Goal: Information Seeking & Learning: Learn about a topic

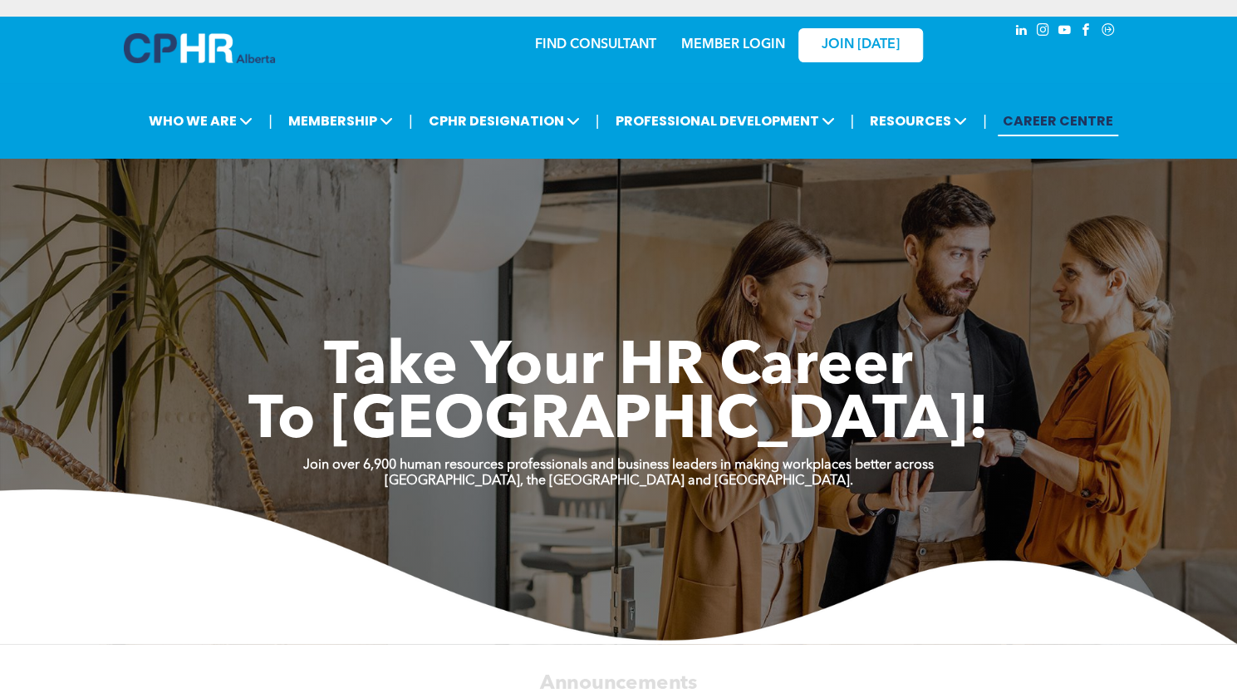
click at [736, 45] on link "MEMBER LOGIN" at bounding box center [733, 44] width 104 height 13
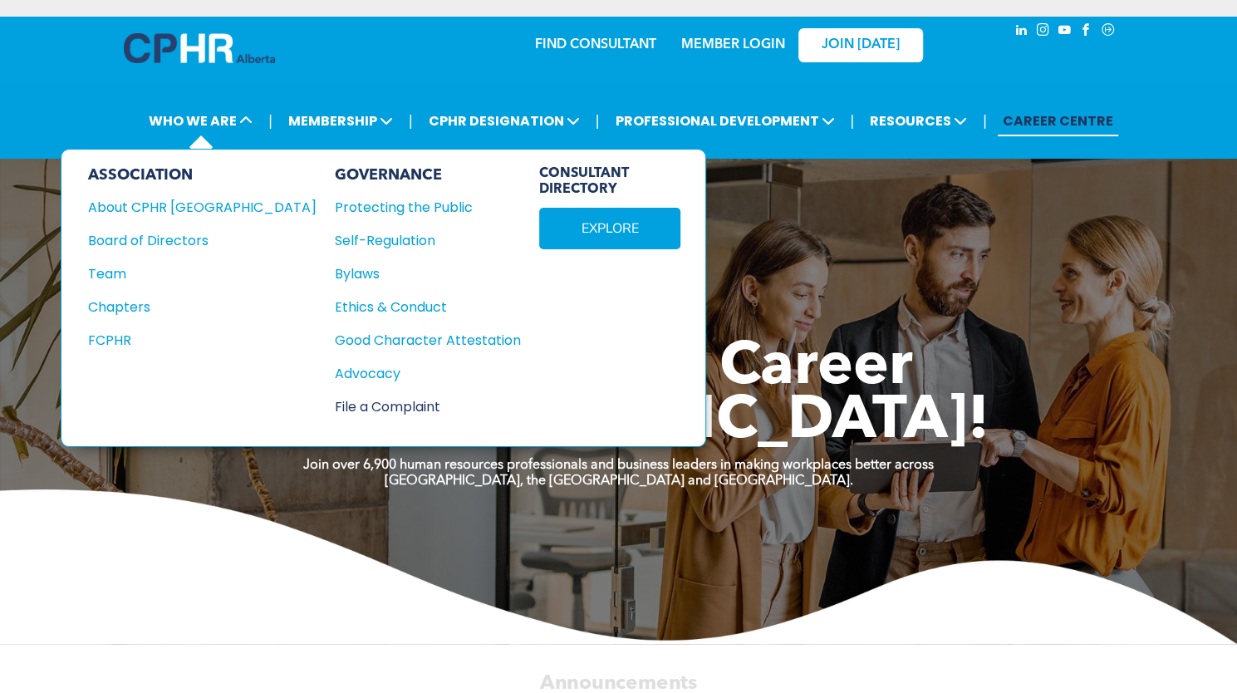
click at [335, 402] on div "File a Complaint" at bounding box center [419, 406] width 168 height 21
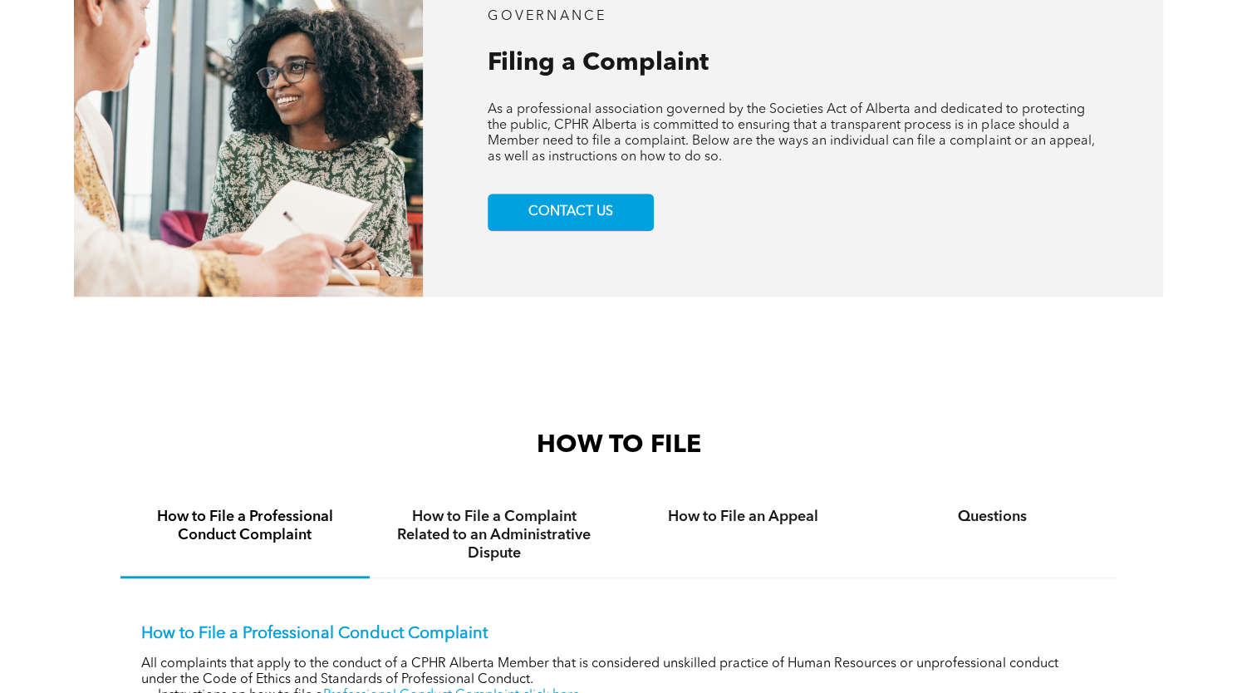
scroll to position [914, 0]
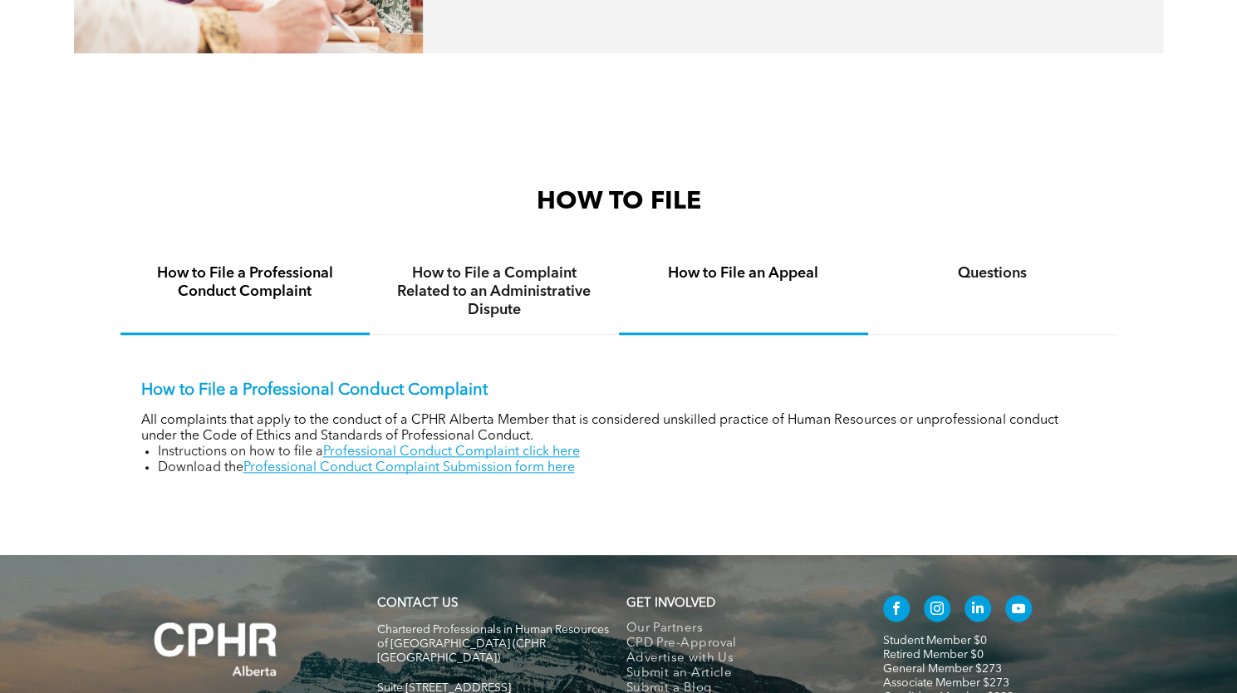
click at [755, 282] on h4 "How to File an Appeal" at bounding box center [743, 273] width 219 height 18
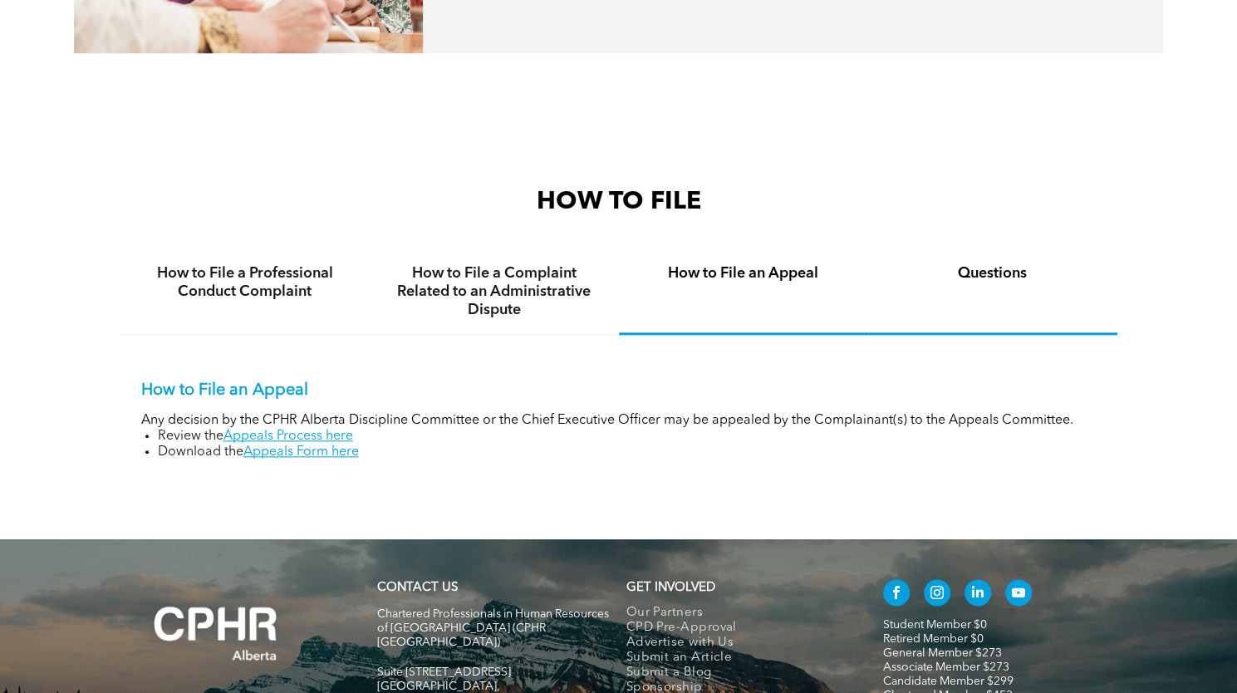
click at [999, 277] on h4 "Questions" at bounding box center [992, 273] width 219 height 18
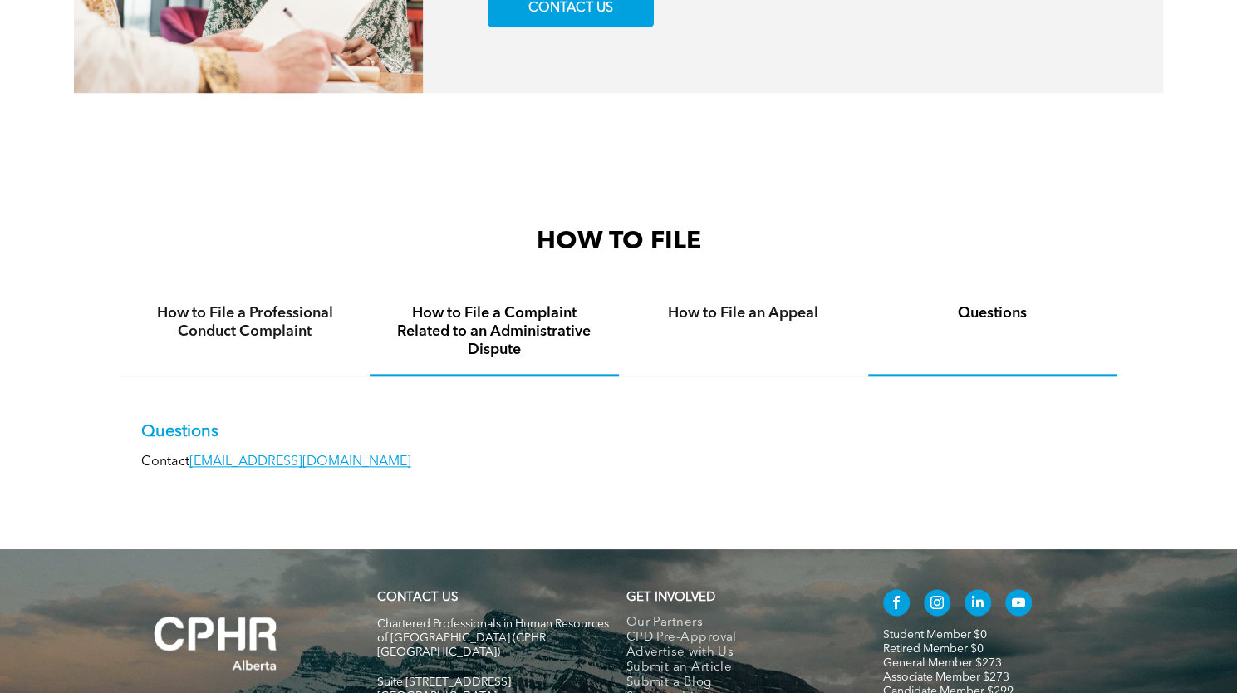
scroll to position [713, 0]
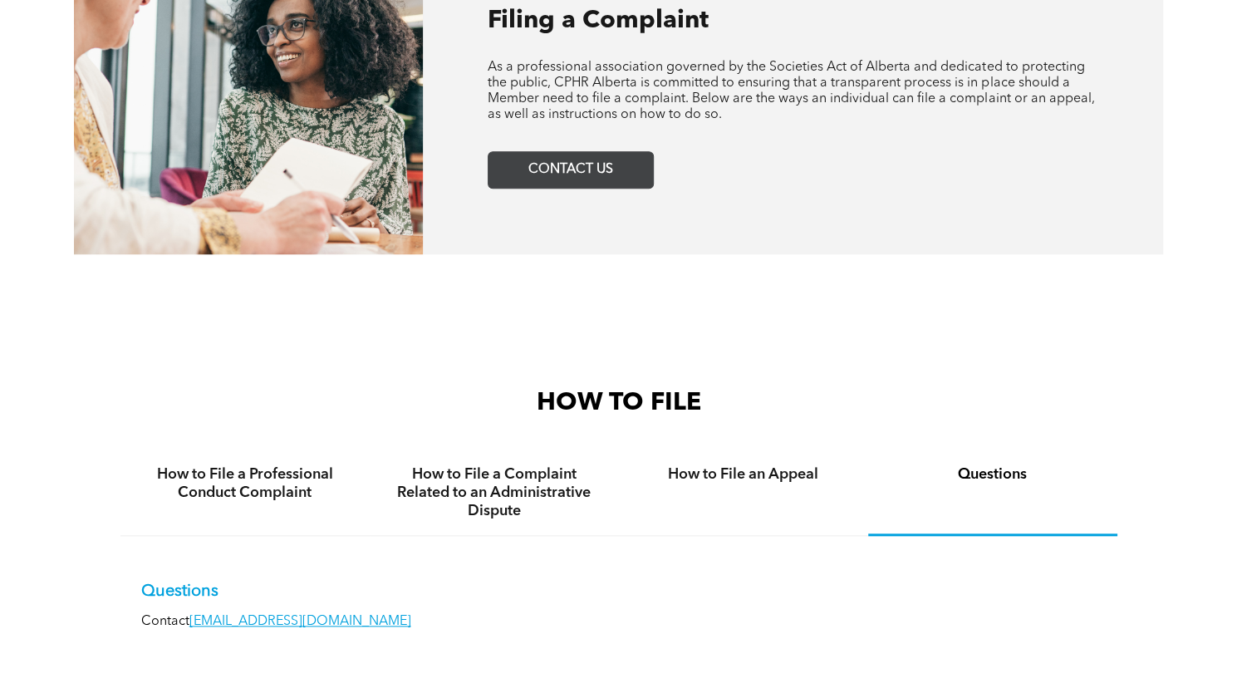
click at [557, 175] on span "CONTACT US" at bounding box center [571, 170] width 96 height 32
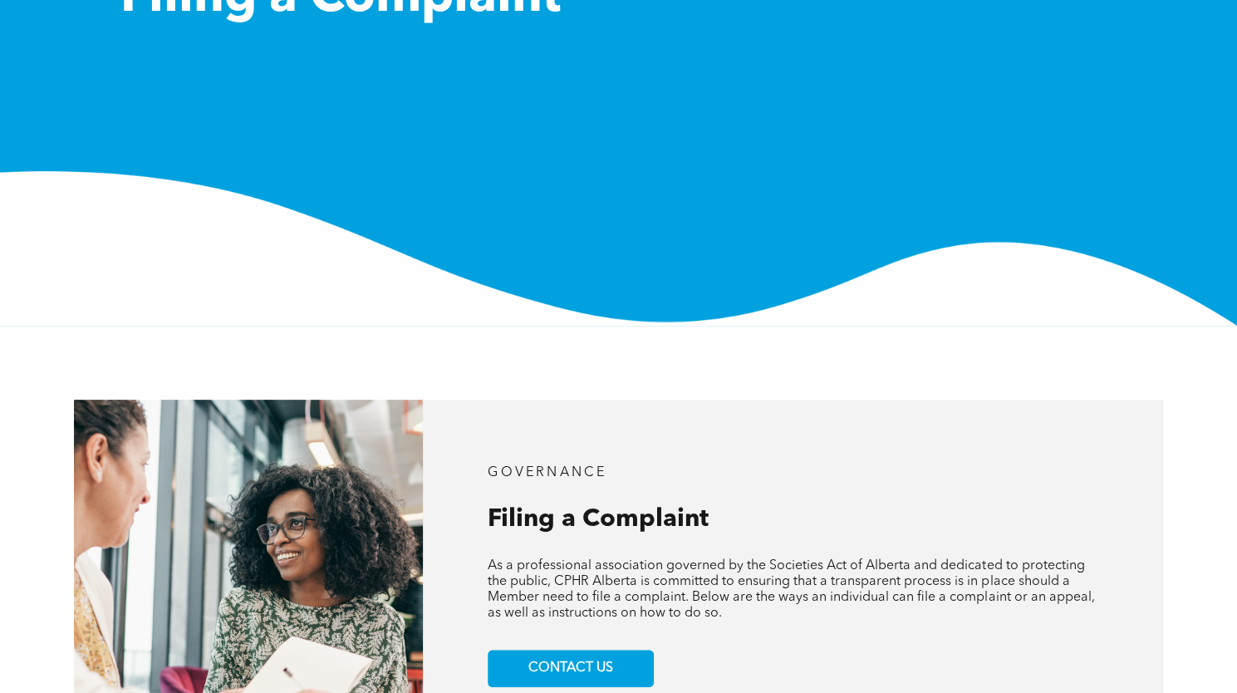
scroll to position [0, 0]
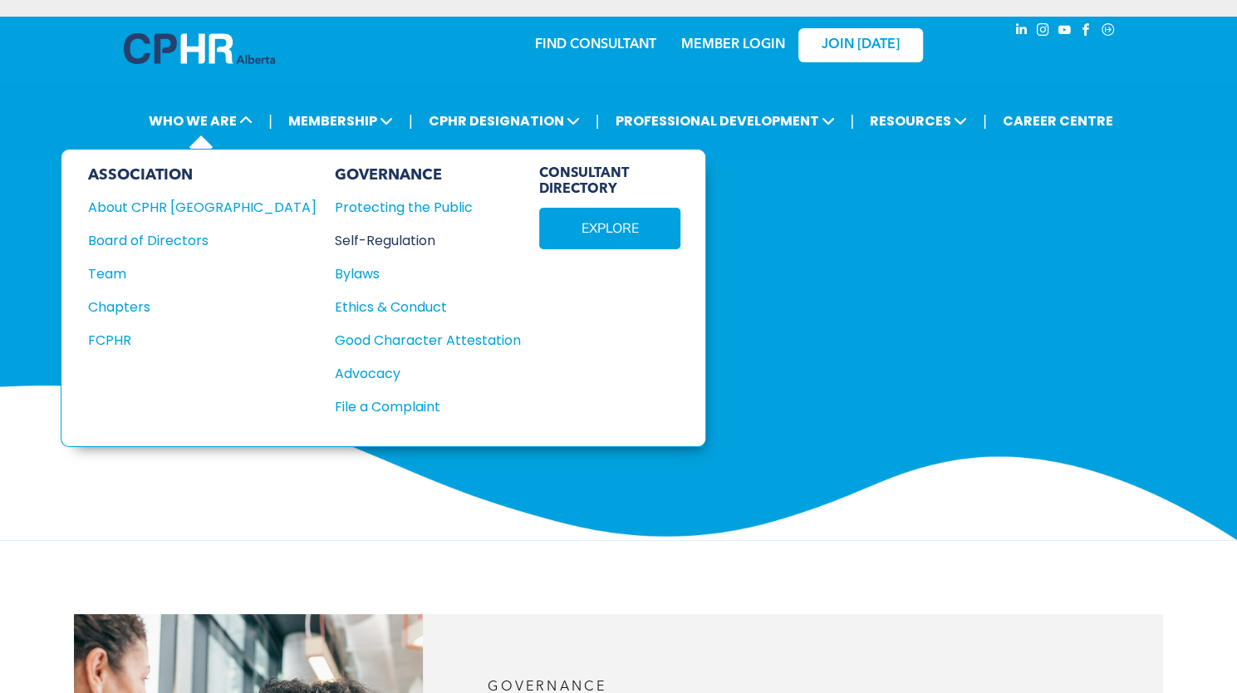
click at [335, 238] on div "Self-Regulation" at bounding box center [419, 240] width 168 height 21
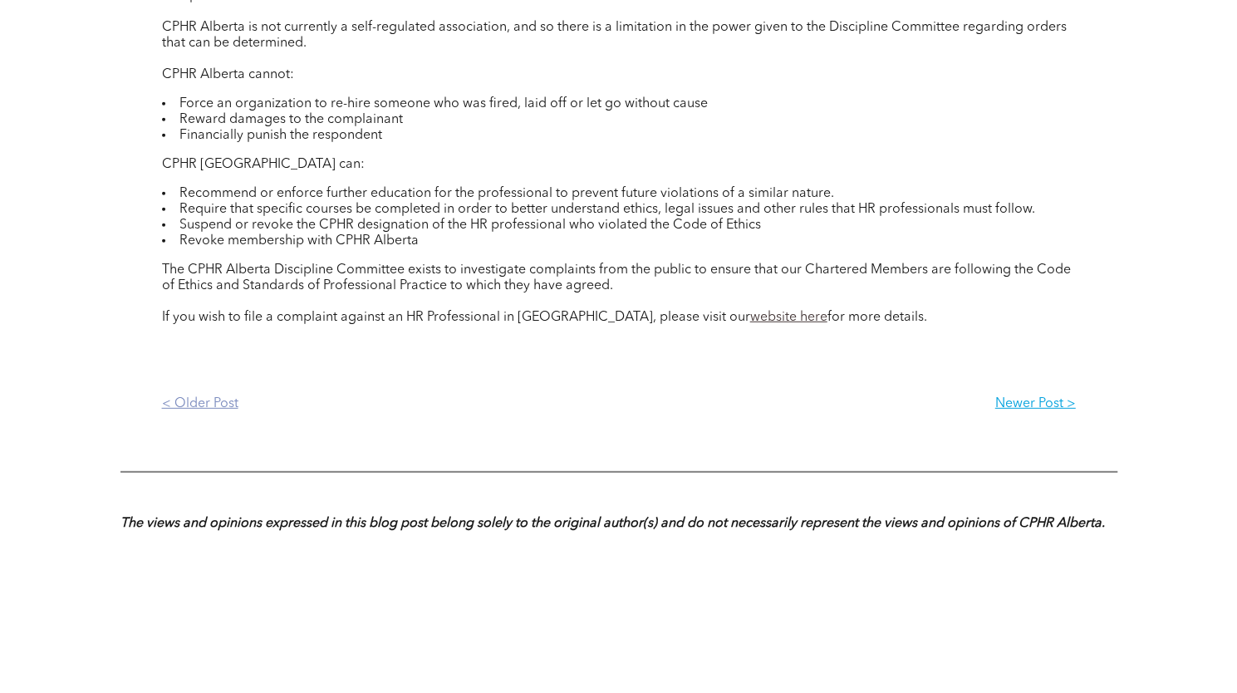
scroll to position [2658, 0]
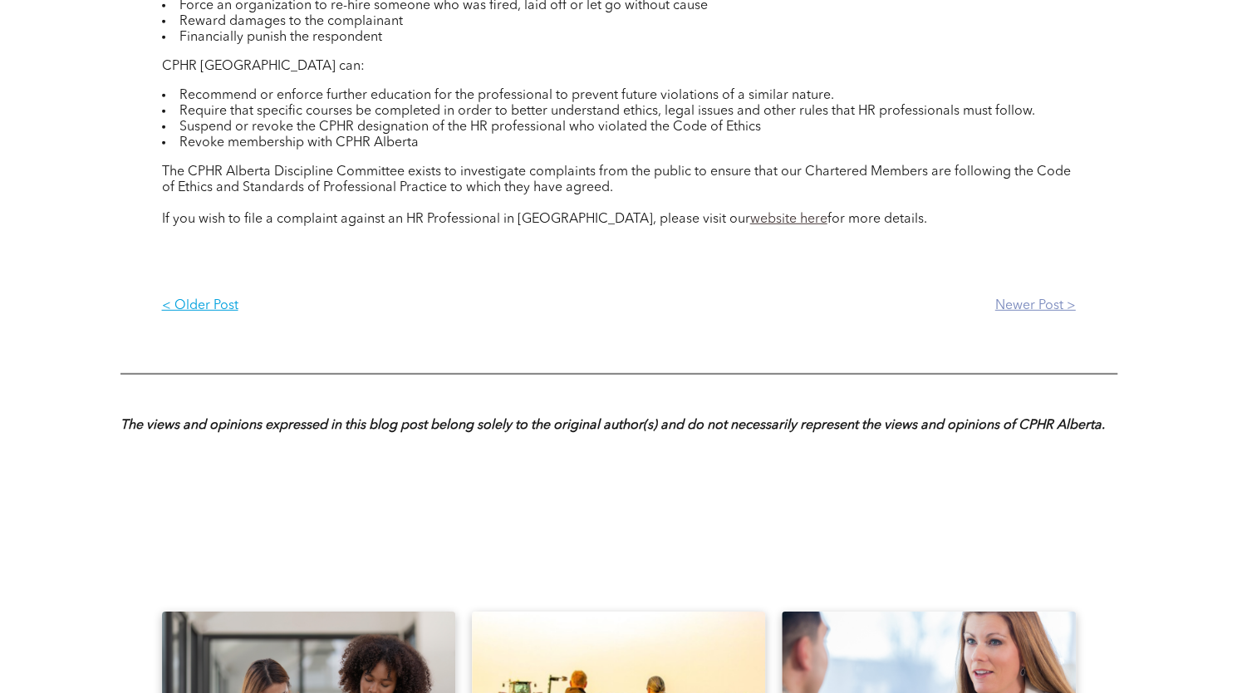
click at [1029, 314] on p "Newer Post >" at bounding box center [847, 306] width 457 height 16
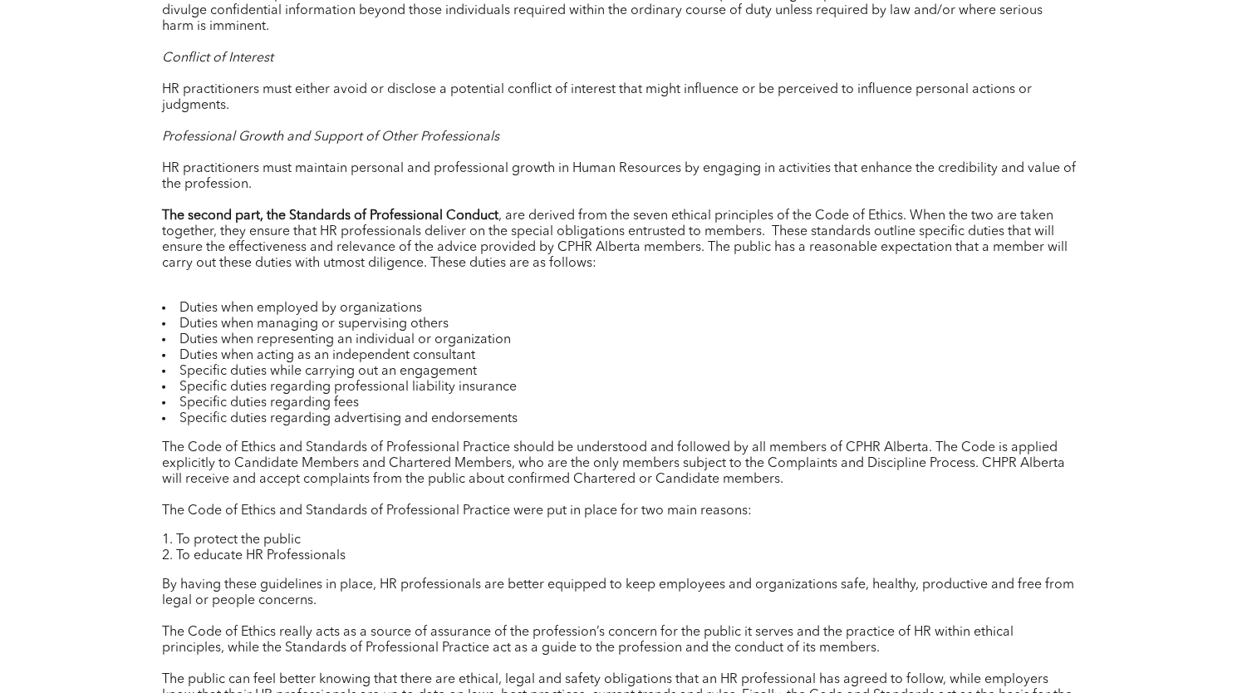
scroll to position [2243, 0]
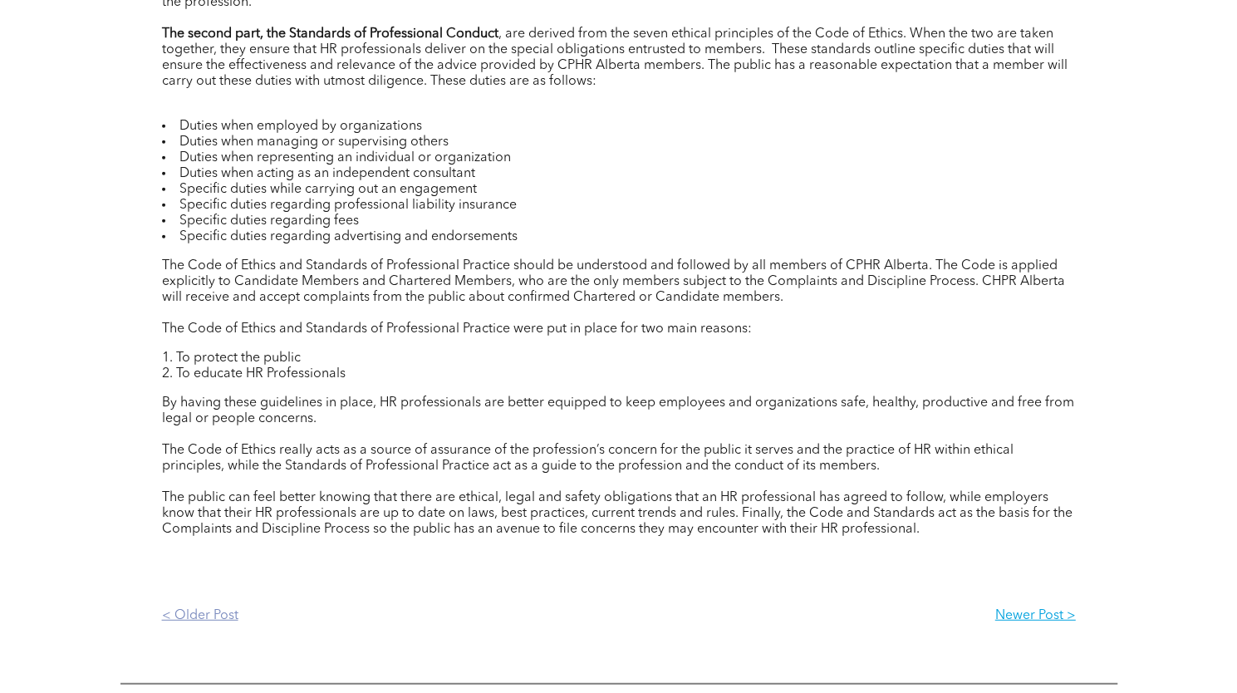
click at [215, 624] on p "< Older Post" at bounding box center [390, 616] width 457 height 16
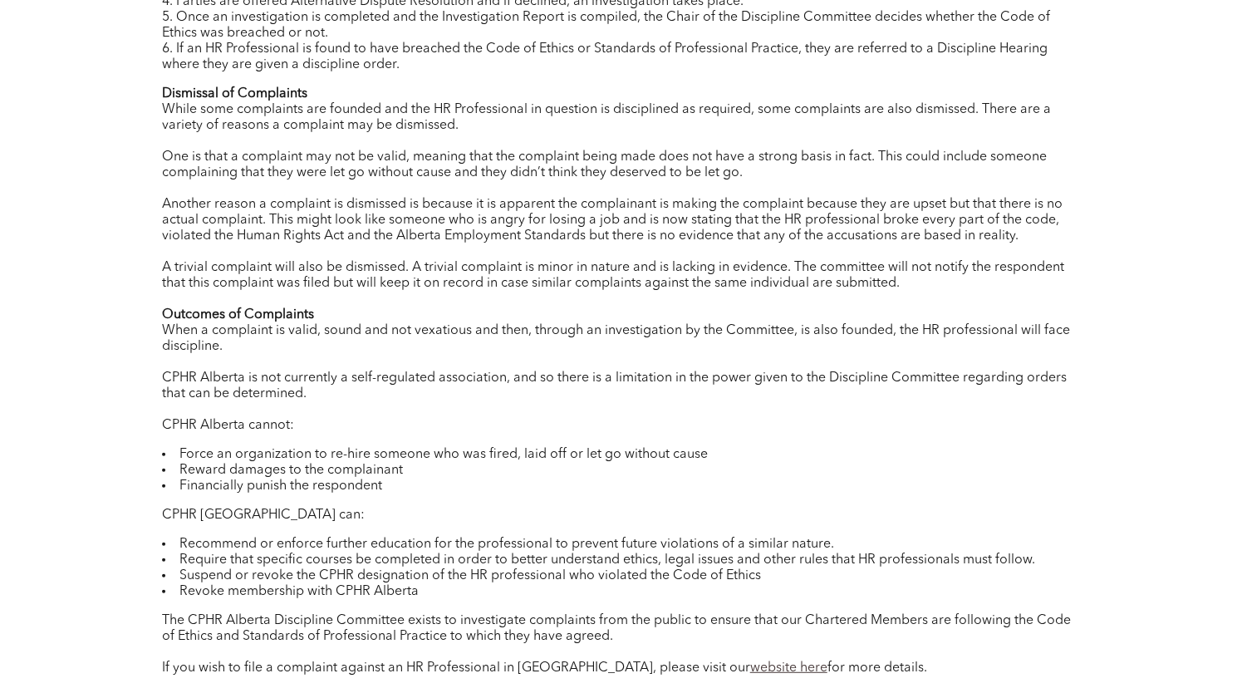
scroll to position [2181, 0]
